Goal: Task Accomplishment & Management: Manage account settings

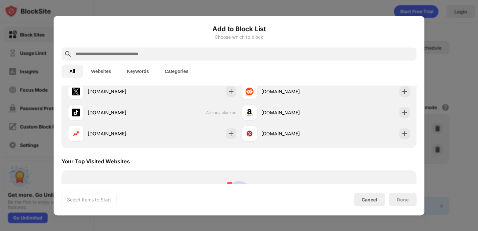
scroll to position [174, 0]
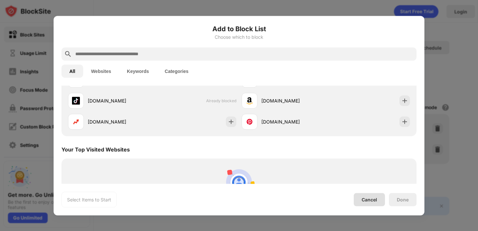
click at [375, 202] on div "Cancel" at bounding box center [369, 200] width 15 height 6
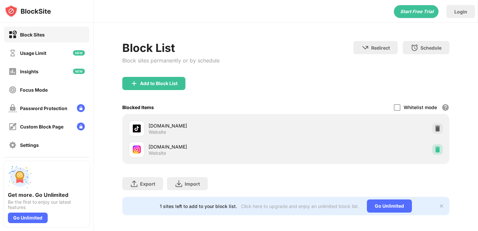
click at [436, 148] on img at bounding box center [438, 149] width 7 height 7
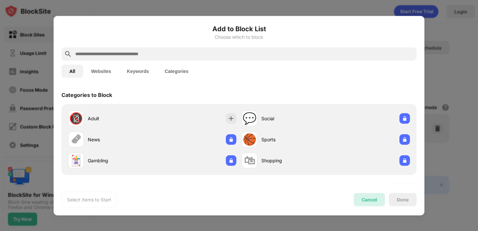
click at [362, 194] on div "Cancel" at bounding box center [369, 199] width 31 height 13
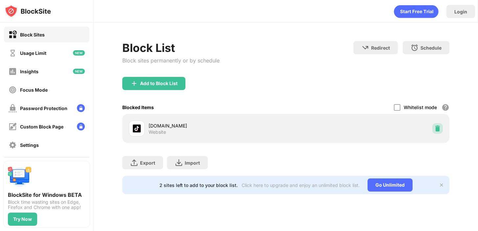
click at [435, 126] on img at bounding box center [438, 128] width 7 height 7
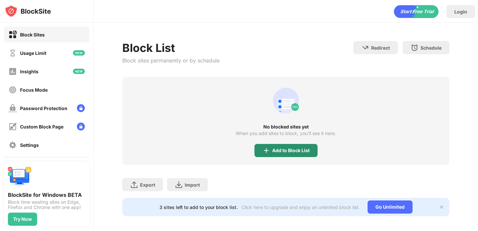
click at [271, 151] on div "Add to Block List" at bounding box center [286, 150] width 63 height 13
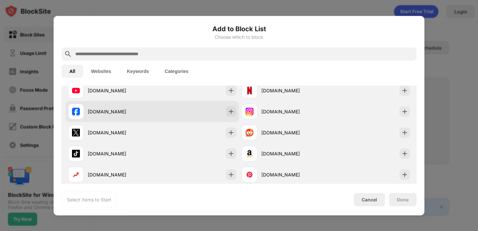
scroll to position [96, 0]
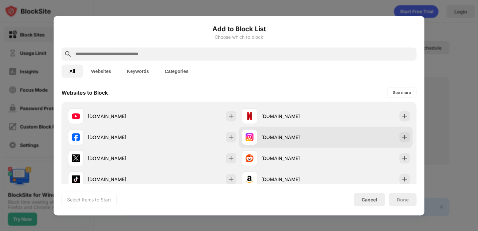
click at [267, 141] on div "[DOMAIN_NAME]" at bounding box center [284, 137] width 84 height 16
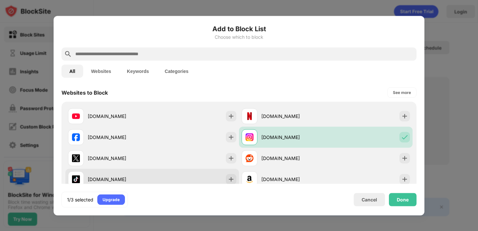
click at [199, 177] on div "[DOMAIN_NAME]" at bounding box center [152, 179] width 174 height 21
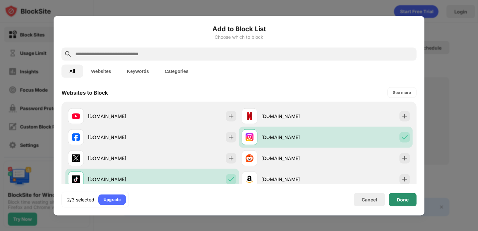
click at [407, 200] on div "Done" at bounding box center [403, 199] width 12 height 5
